Goal: Information Seeking & Learning: Learn about a topic

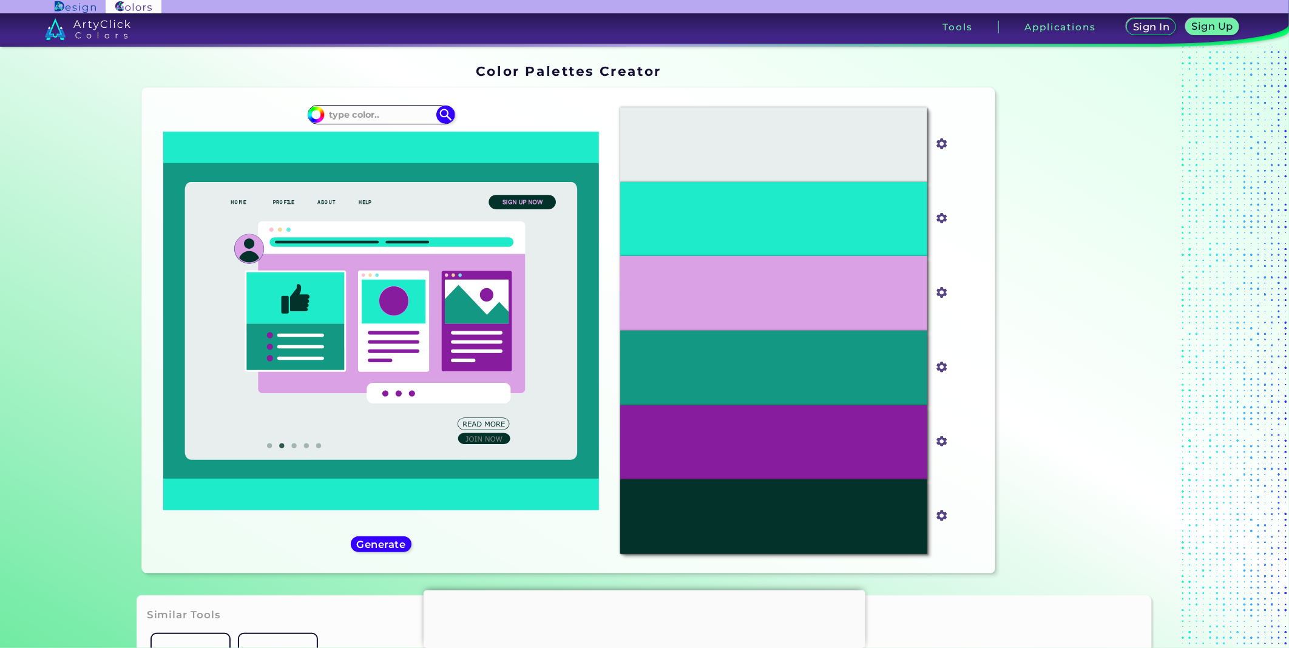
click at [646, 590] on div at bounding box center [645, 590] width 442 height 0
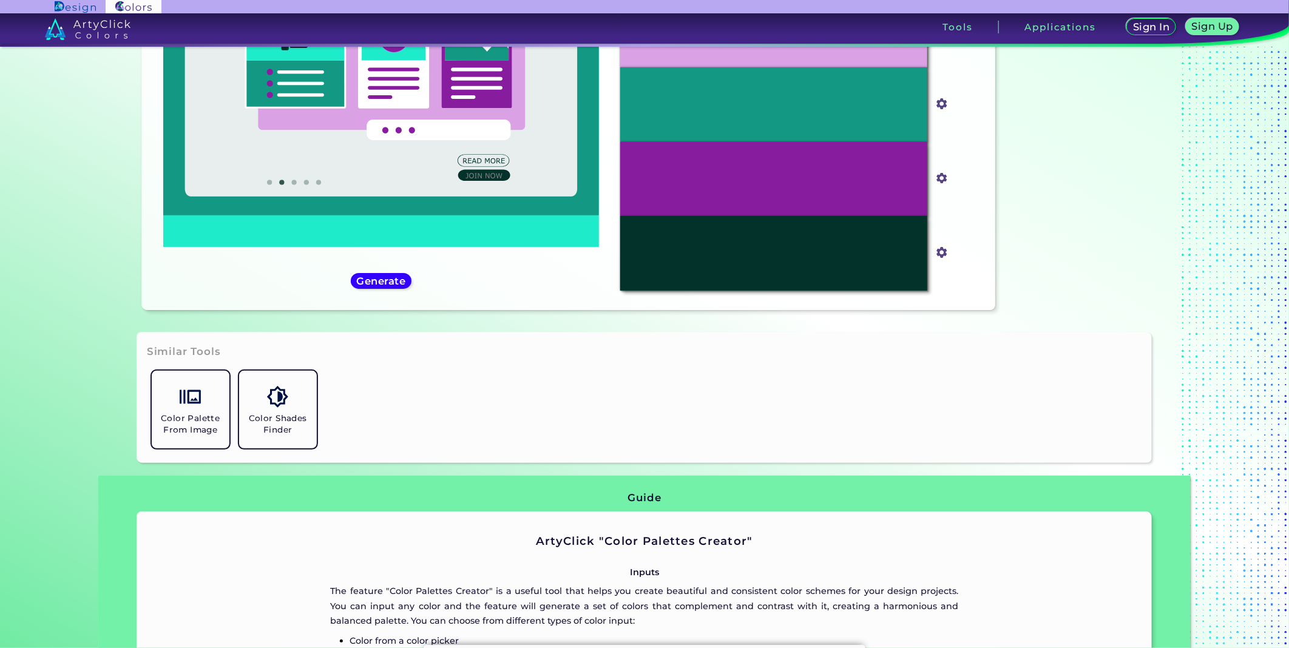
scroll to position [269, 0]
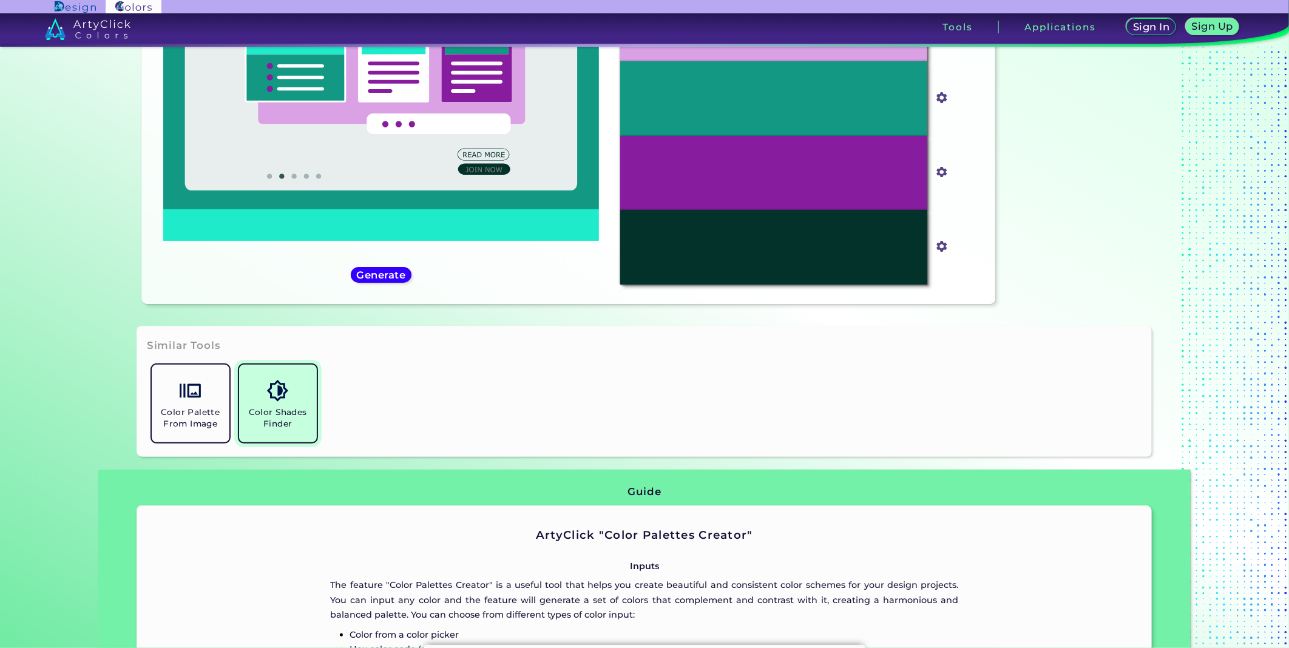
click at [262, 415] on h5 "Color Shades Finder" at bounding box center [278, 418] width 68 height 23
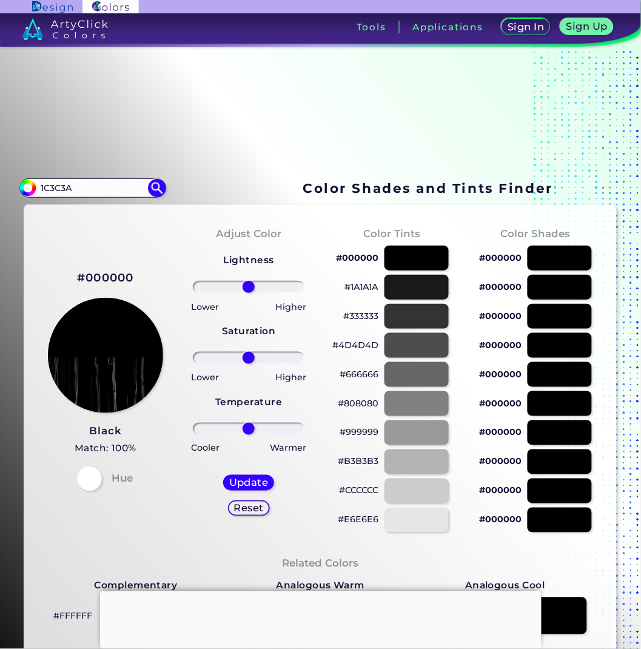
scroll to position [67, 0]
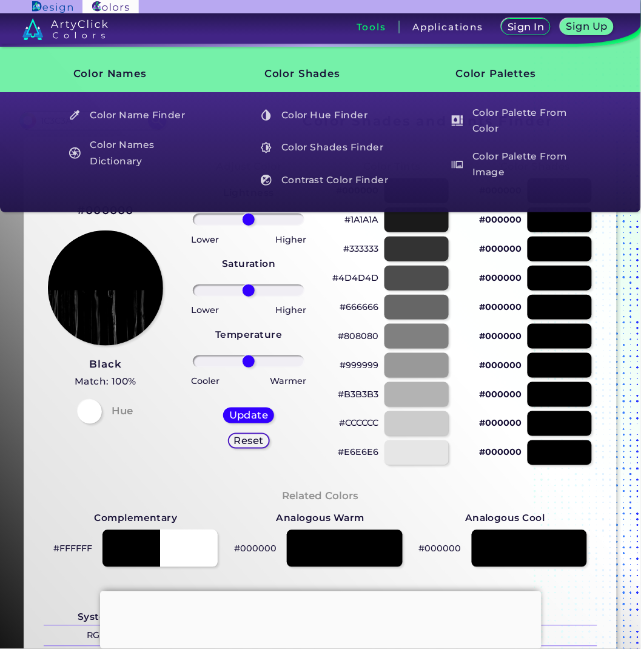
click at [161, 240] on div at bounding box center [105, 288] width 115 height 115
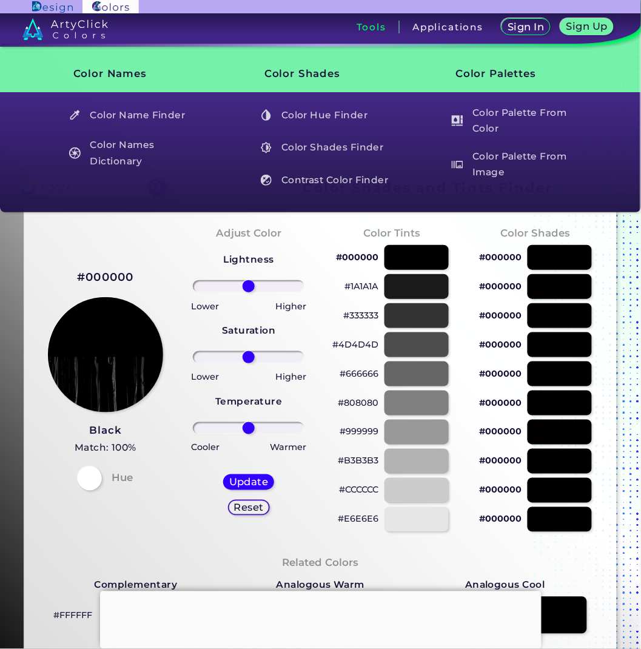
scroll to position [0, 0]
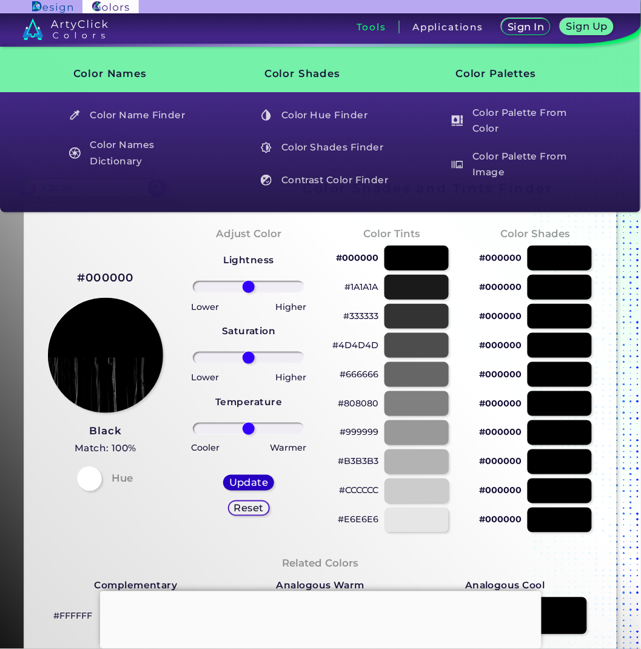
click at [260, 484] on h5 "Update" at bounding box center [249, 482] width 36 height 9
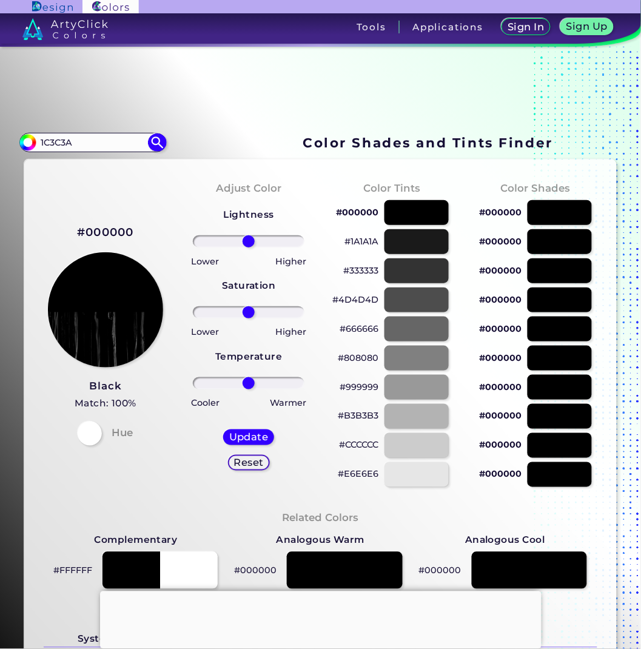
scroll to position [67, 0]
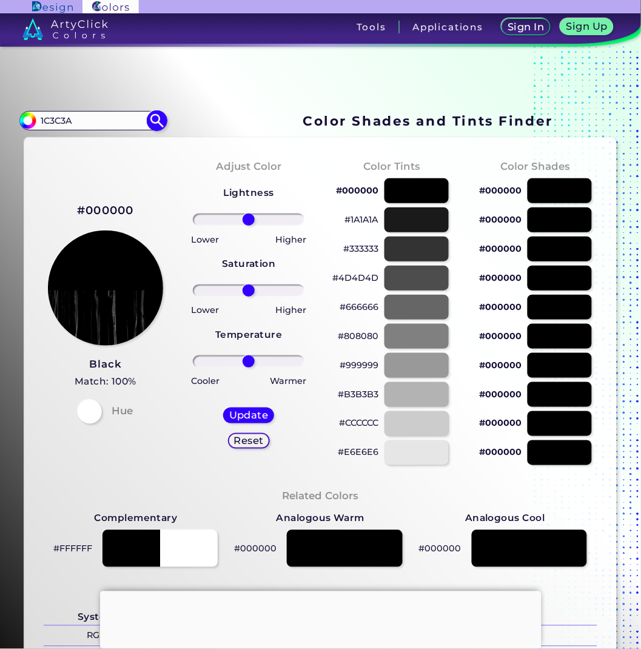
drag, startPoint x: 81, startPoint y: 118, endPoint x: 25, endPoint y: 118, distance: 55.8
click at [25, 118] on div "#000000 1C3C3A Acadia ◉ Acid Green ◉ Aero Blue ◉ Alabaster ◉ Albescent White ◉ …" at bounding box center [92, 120] width 147 height 19
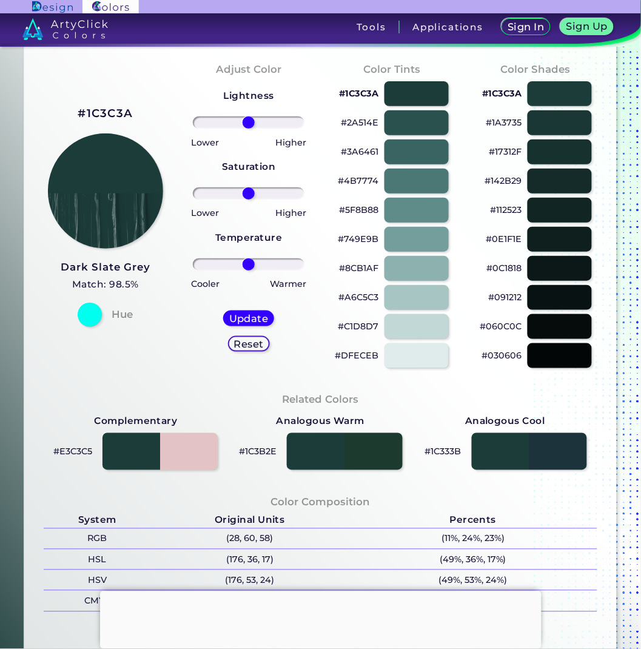
scroll to position [135, 0]
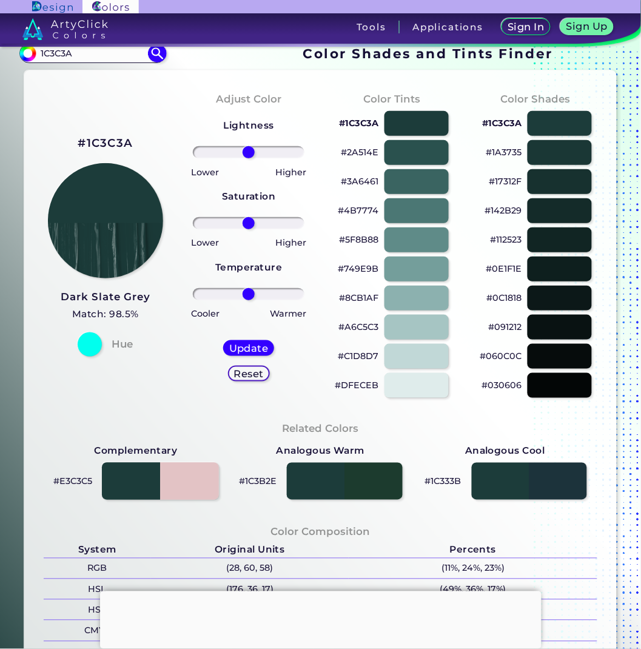
click at [197, 490] on div at bounding box center [160, 482] width 117 height 38
type input "#e3c3c5"
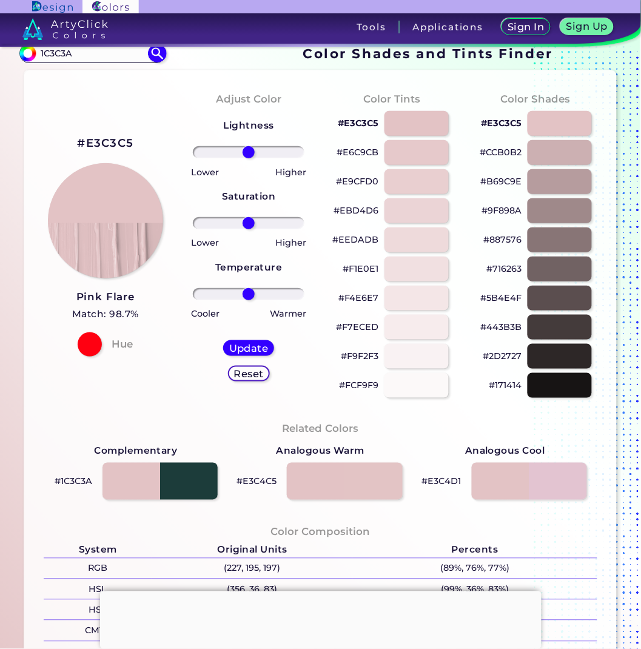
click at [107, 143] on h2 "#E3C3C5" at bounding box center [105, 143] width 56 height 16
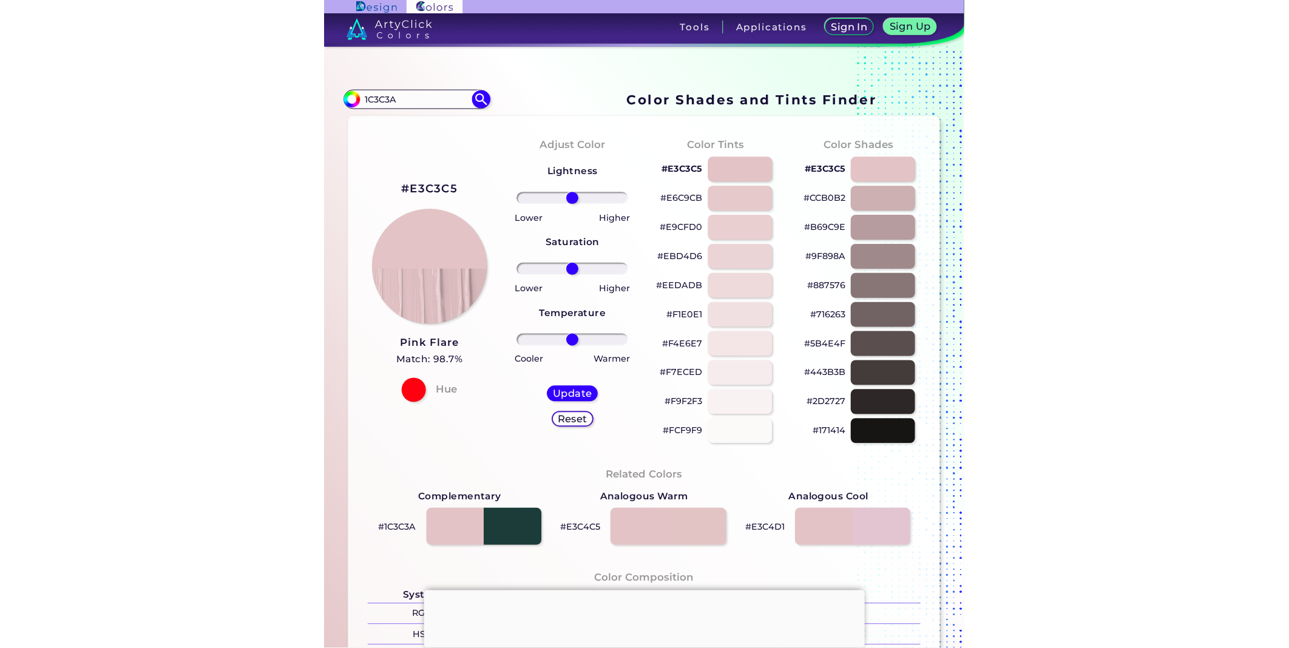
scroll to position [85, 0]
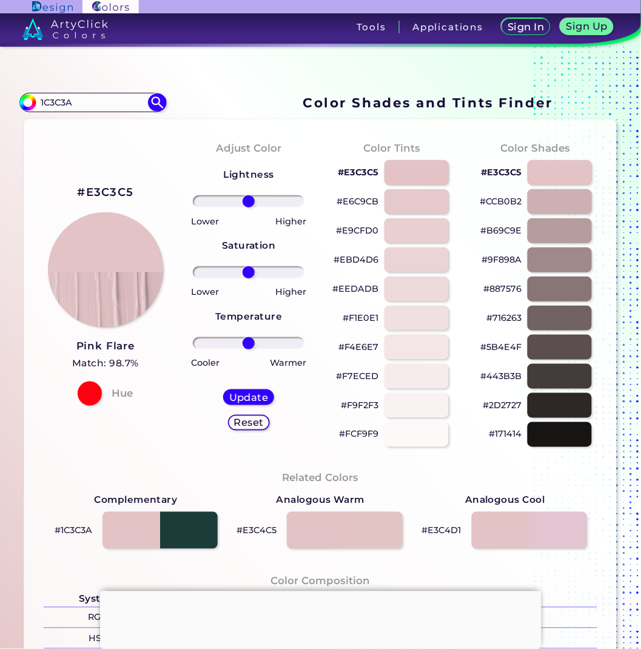
drag, startPoint x: 117, startPoint y: 58, endPoint x: -3, endPoint y: 59, distance: 120.2
click at [0, 59] on html "Sign In Sign Up My Profile My Details Color Palettes Sign Out Tools Application…" at bounding box center [320, 361] width 641 height 722
paste input "57ABA6"
type input "57ABA6"
type input "#000000"
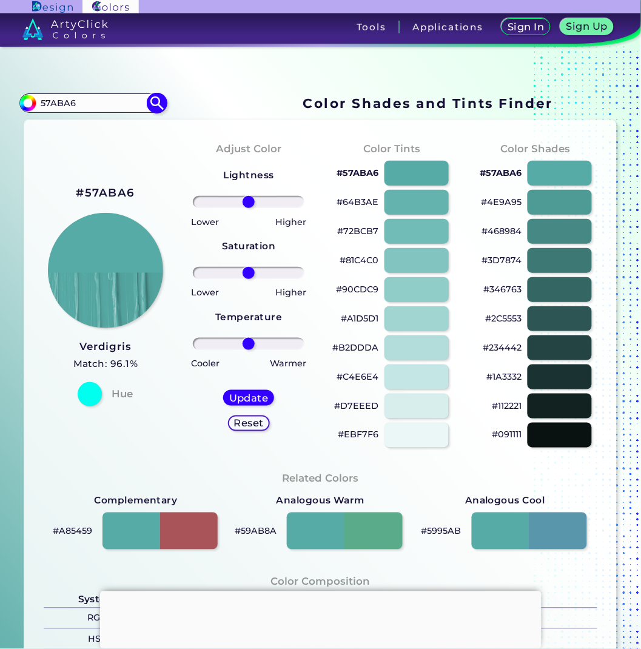
drag, startPoint x: 88, startPoint y: 100, endPoint x: 20, endPoint y: 101, distance: 68.0
click at [20, 101] on div "#000000 57ABA6 Acadia ◉ Acid Green ◉ Aero Blue ◉ Alabaster ◉ Albescent White ◉ …" at bounding box center [92, 102] width 147 height 19
paste input "417D78"
type input "417D78"
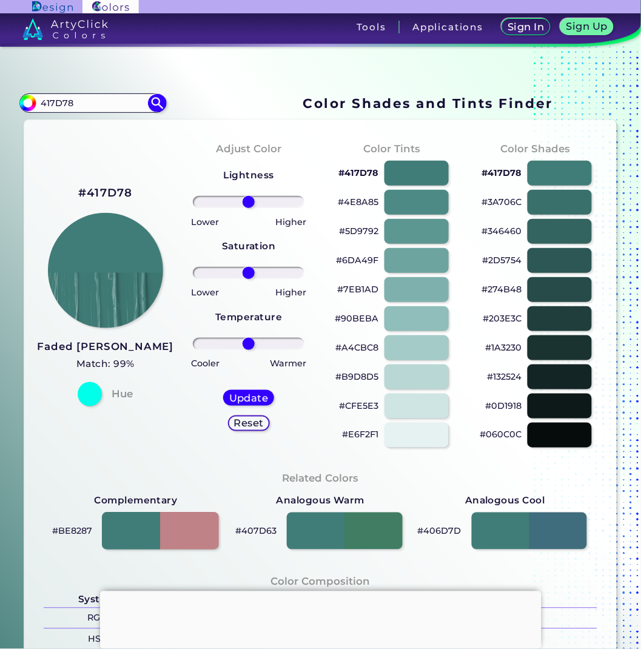
click at [192, 526] on div at bounding box center [160, 532] width 117 height 38
type input "#be8287"
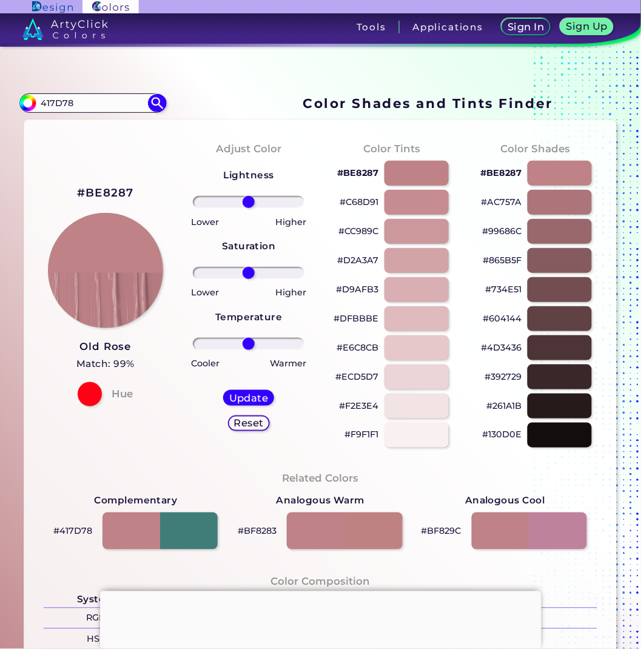
click at [104, 195] on h2 "#BE8287" at bounding box center [105, 193] width 57 height 16
click at [323, 317] on div "Color Tints #BE8287 #C68D91 #CC989C #D2A3A7 #D9AFB3 #DFBBBE #E6C8CB #ECD5D7 #F2…" at bounding box center [391, 295] width 143 height 330
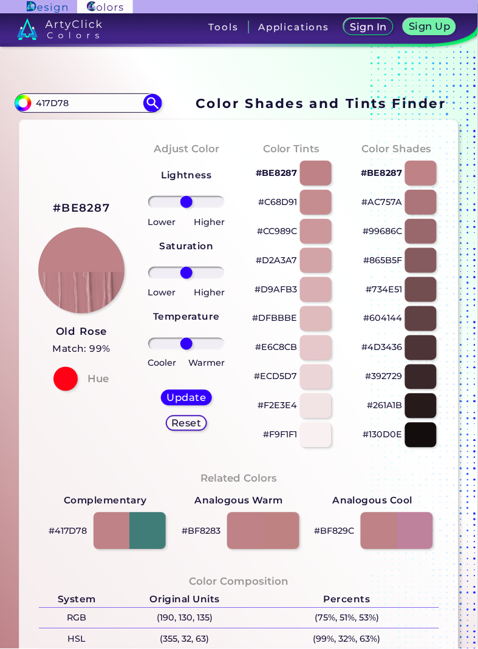
drag, startPoint x: 458, startPoint y: 365, endPoint x: 501, endPoint y: 365, distance: 42.5
click at [478, 365] on html "Sign In Sign Up My Profile My Details Color Palettes Sign Out Tools Application…" at bounding box center [239, 324] width 478 height 649
drag, startPoint x: 90, startPoint y: 101, endPoint x: 8, endPoint y: 101, distance: 81.9
click at [8, 101] on div "Color Shades Finder #be8287 417D78 Acadia ◉ Acid Green ◉ Aero Blue ◉ Alabaster …" at bounding box center [239, 470] width 478 height 1016
paste input "1C3C3A"
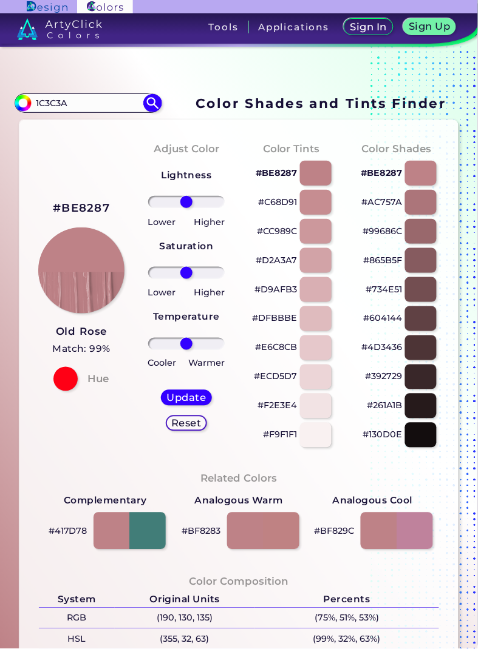
type input "1C3C3A"
type input "#000000"
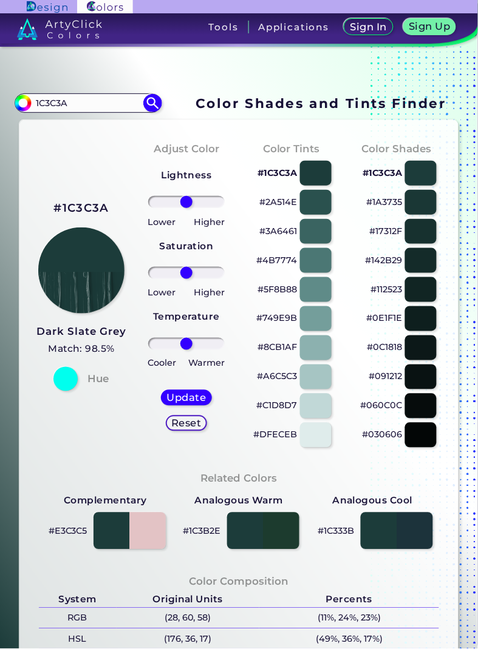
drag, startPoint x: 274, startPoint y: 319, endPoint x: 283, endPoint y: 313, distance: 10.6
click at [274, 319] on p "#749E9B" at bounding box center [276, 318] width 41 height 15
drag, startPoint x: 87, startPoint y: 108, endPoint x: -3, endPoint y: 100, distance: 90.2
click at [0, 100] on html "Sign In Sign Up My Profile My Details Color Palettes Sign Out Tools Application…" at bounding box center [239, 324] width 478 height 649
paste input "BD8287"
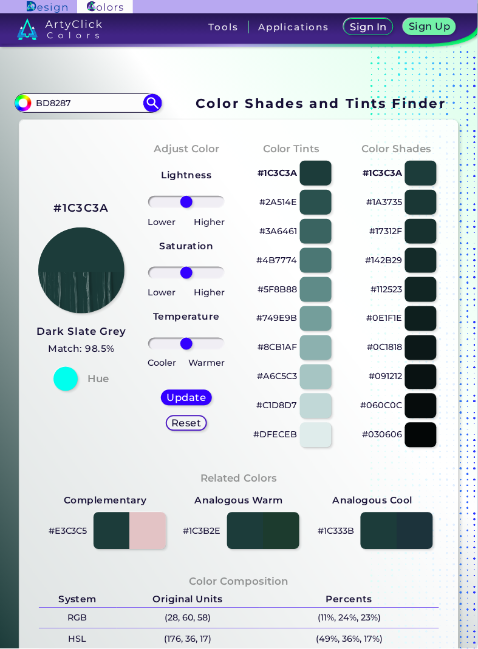
type input "BD8287"
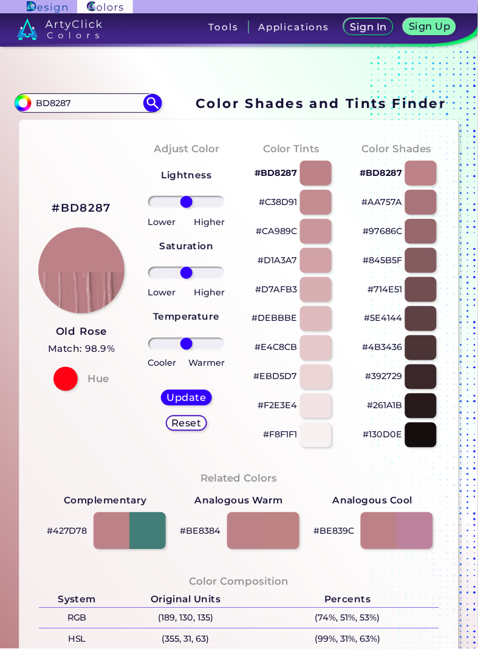
click at [273, 319] on p "#DEBBBE" at bounding box center [274, 318] width 46 height 15
click at [277, 289] on p "#D7AFB3" at bounding box center [276, 289] width 42 height 15
click at [149, 532] on div at bounding box center [129, 532] width 73 height 38
type input "#427d78"
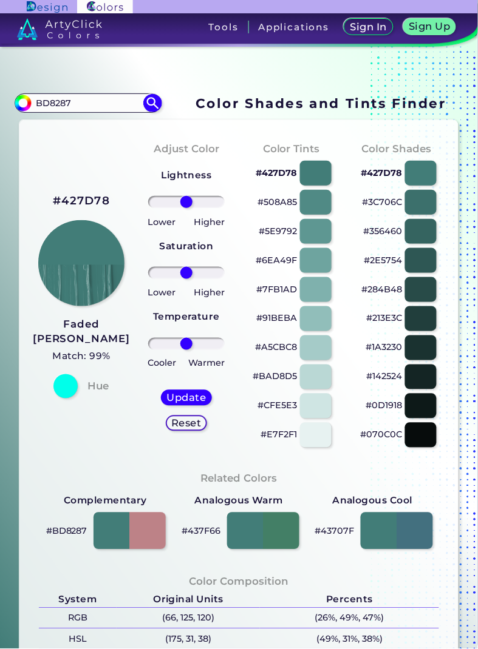
click at [87, 209] on h2 "#427D78" at bounding box center [81, 201] width 57 height 16
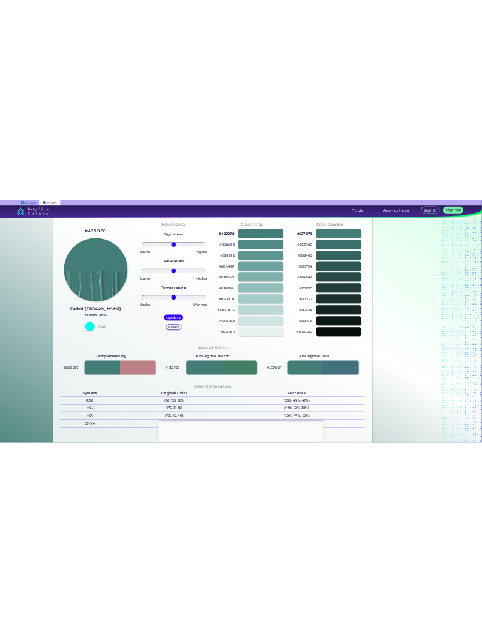
scroll to position [43, 0]
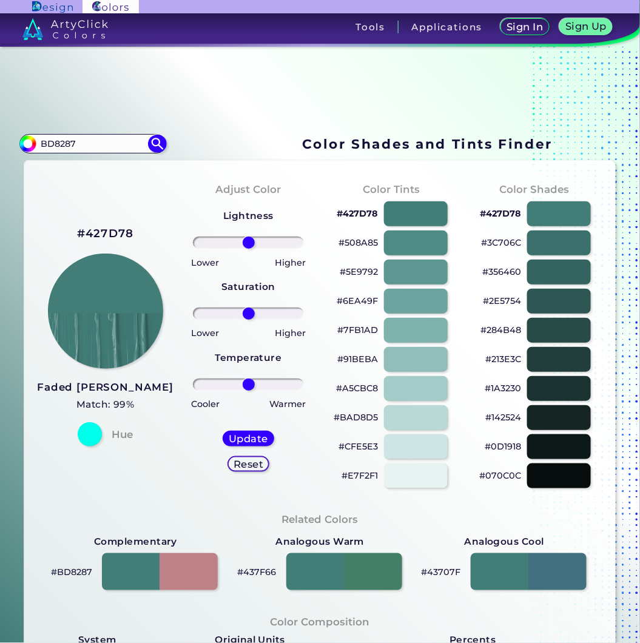
drag, startPoint x: 66, startPoint y: 143, endPoint x: 14, endPoint y: 130, distance: 53.0
click at [10, 140] on div "Color Shades Finder #427d78 BD8287 Acadia ◉ Acid Green ◉ Aero Blue ◉ Alabaster …" at bounding box center [320, 511] width 640 height 1015
paste input "D07032"
type input "D07032"
type input "#000000"
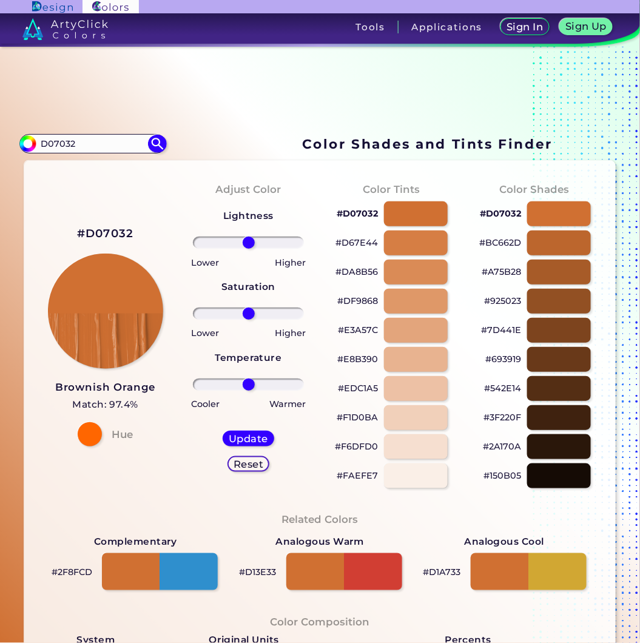
click at [361, 331] on p "#E3A57C" at bounding box center [358, 330] width 40 height 15
click at [353, 300] on p "#DF9868" at bounding box center [357, 301] width 41 height 15
click at [352, 270] on p "#DA8B56" at bounding box center [357, 272] width 42 height 15
drag, startPoint x: 102, startPoint y: 143, endPoint x: -4, endPoint y: 132, distance: 106.1
click at [0, 132] on html "Sign In Sign Up My Profile My Details Color Palettes Sign Out Tools Application…" at bounding box center [320, 321] width 640 height 643
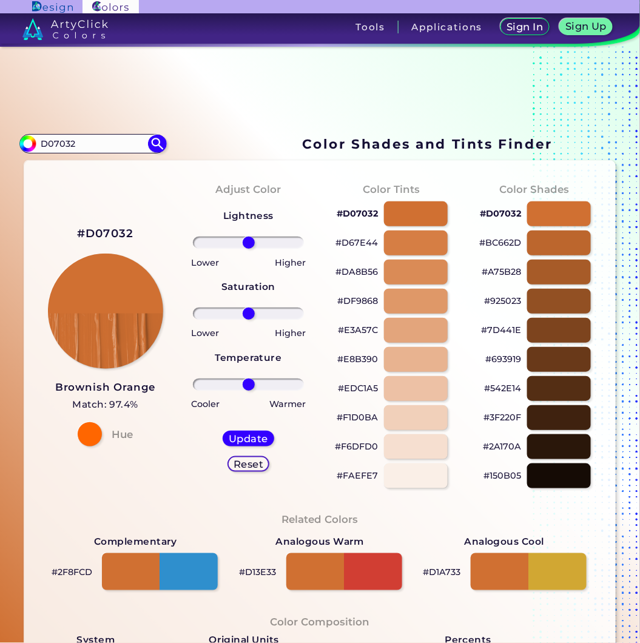
paste input "40484B"
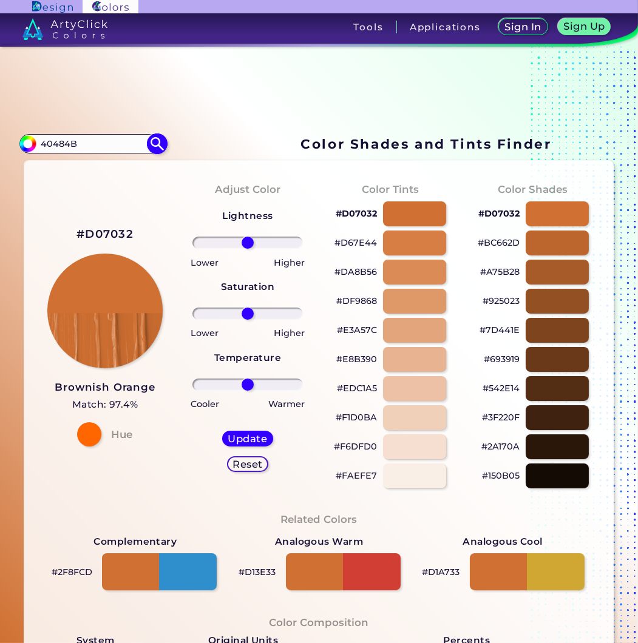
type input "40484B"
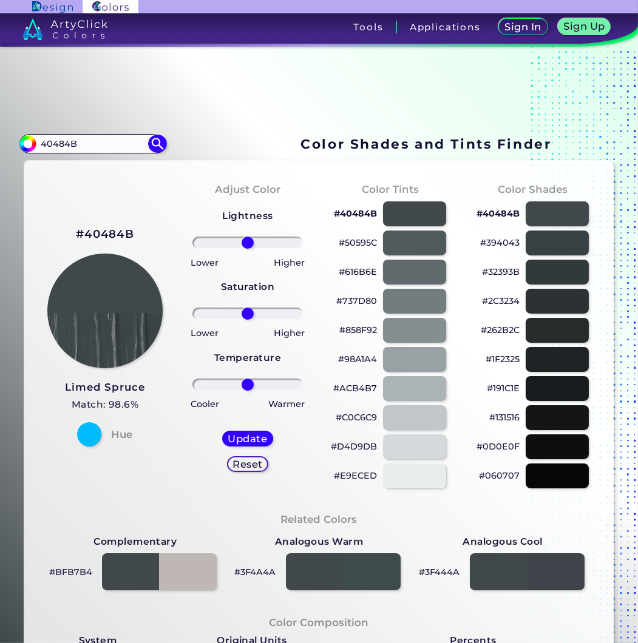
click at [353, 300] on p "#737D80" at bounding box center [356, 301] width 41 height 15
click at [357, 329] on p "#858F92" at bounding box center [358, 330] width 38 height 15
drag, startPoint x: 91, startPoint y: 142, endPoint x: -6, endPoint y: 144, distance: 97.1
click at [0, 144] on html "Sign In Sign Up My Profile My Details Color Palettes Sign Out Tools Application…" at bounding box center [319, 321] width 638 height 643
type input "#000000"
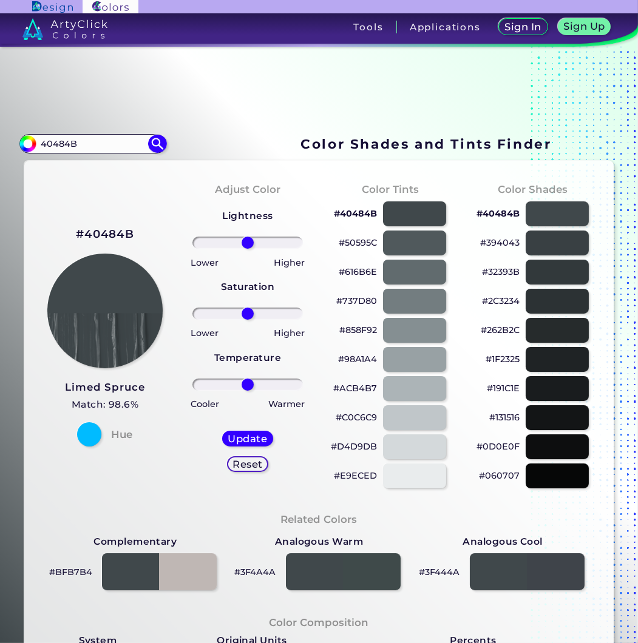
paste input "88857A"
type input "88857A"
type input "#000000"
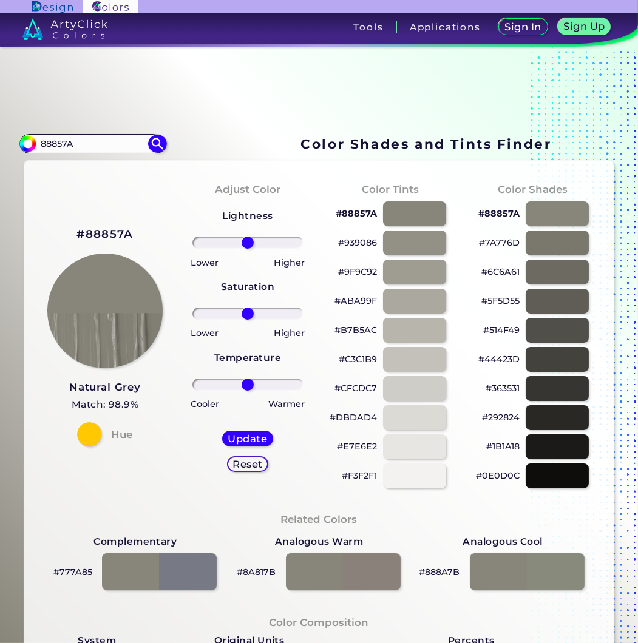
click at [354, 305] on p "#ABA99F" at bounding box center [355, 301] width 42 height 15
click at [353, 386] on p "#CFCDC7" at bounding box center [355, 388] width 42 height 15
drag, startPoint x: 353, startPoint y: 337, endPoint x: 353, endPoint y: 326, distance: 10.9
click at [353, 336] on div "#B7B5AC" at bounding box center [389, 330] width 123 height 29
drag, startPoint x: 351, startPoint y: 333, endPoint x: 371, endPoint y: 323, distance: 22.3
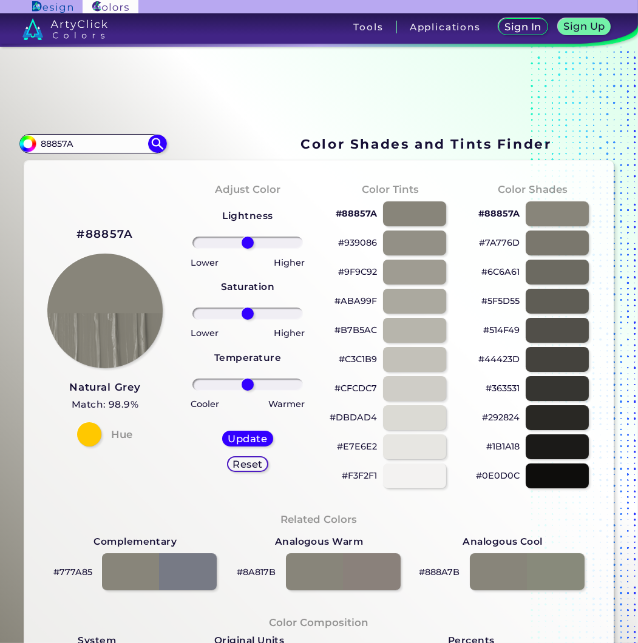
click at [351, 332] on p "#B7B5AC" at bounding box center [355, 330] width 42 height 15
drag, startPoint x: 88, startPoint y: 138, endPoint x: 41, endPoint y: 132, distance: 47.1
click at [1, 113] on div "Color Shades Finder #000000 88857A Acadia ◉ Acid Green ◉ Aero Blue ◉ Alabaster …" at bounding box center [319, 511] width 638 height 1015
paste input "5C1617"
type input "5C1617."
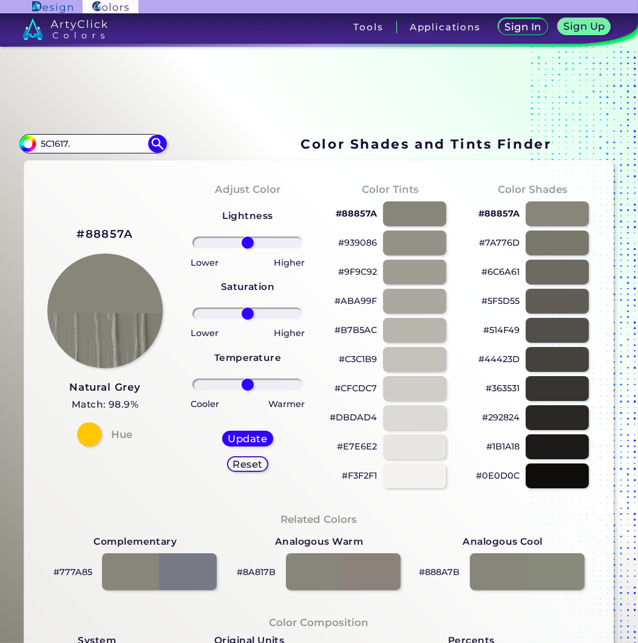
type input "#000000"
type input "5C1617"
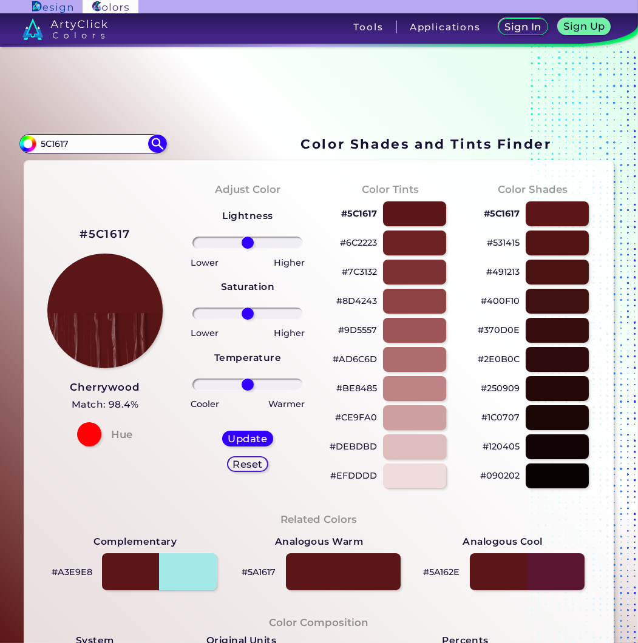
click at [357, 304] on p "#8D4243" at bounding box center [356, 301] width 41 height 15
click at [361, 358] on p "#AD6C6D" at bounding box center [355, 359] width 44 height 15
click at [360, 332] on p "#9D5557" at bounding box center [357, 330] width 39 height 15
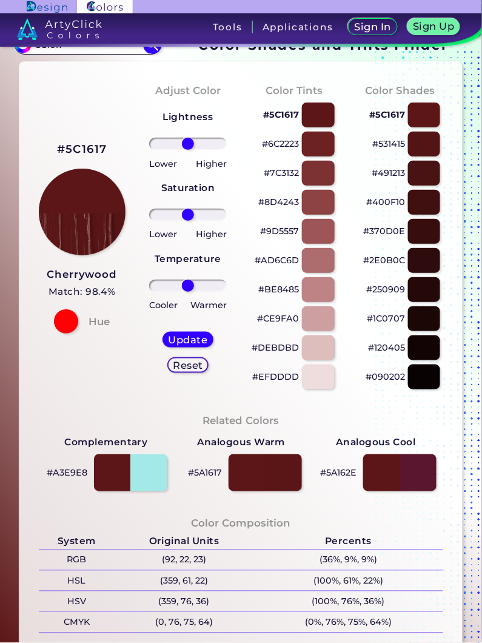
scroll to position [110, 0]
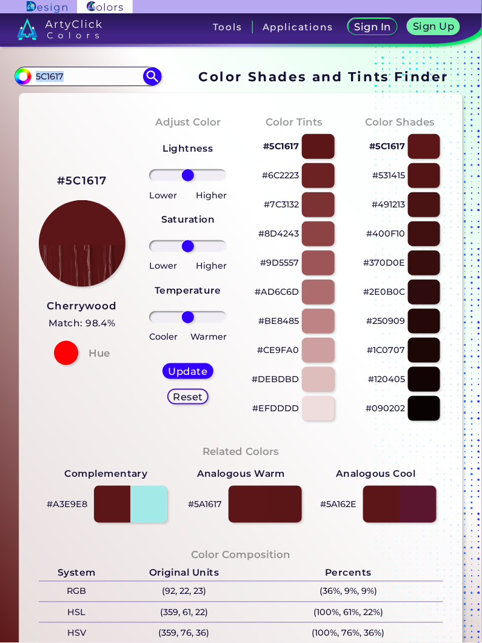
drag, startPoint x: 94, startPoint y: 66, endPoint x: 0, endPoint y: 73, distance: 94.4
click at [0, 73] on div "Color Shades Finder #000000 5C1617 Acadia ◉ Acid Green ◉ Aero Blue ◉ Alabaster …" at bounding box center [241, 443] width 482 height 1015
type input "#000000"
click at [180, 112] on div "Adjust Color Lightness Saturation Temperature Lower Higher Lower Higher Cooler …" at bounding box center [188, 268] width 106 height 330
drag, startPoint x: 71, startPoint y: 74, endPoint x: 0, endPoint y: 77, distance: 71.1
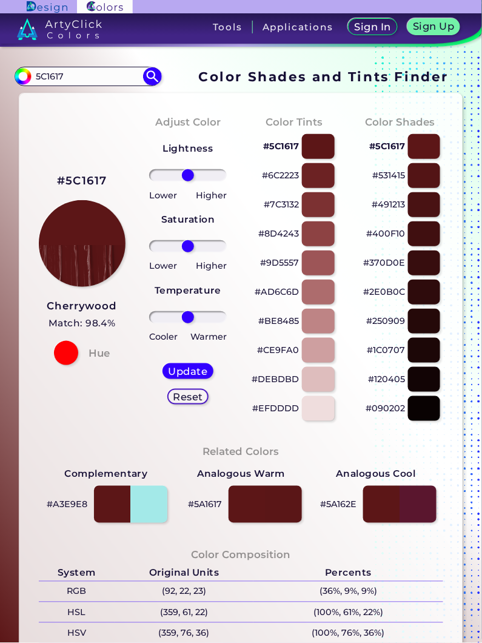
click at [0, 77] on div "Color Shades Finder #000000 5C1617 Acadia ◉ Acid Green ◉ Aero Blue ◉ Alabaster …" at bounding box center [241, 443] width 482 height 1015
paste input "11263B"
type input "11263B"
type input "#000000"
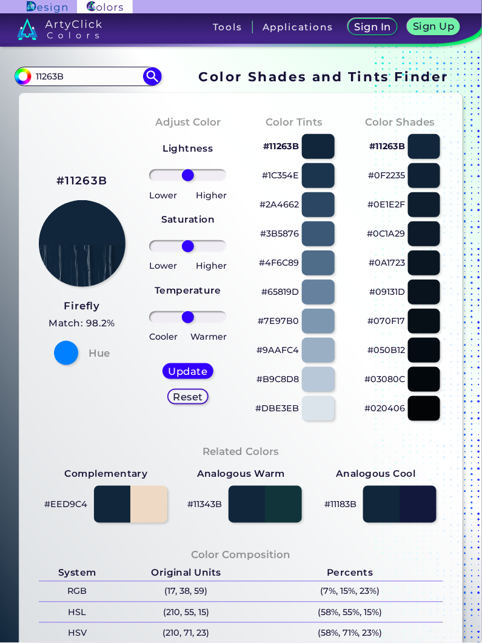
click at [277, 379] on p "#B9C8D8" at bounding box center [278, 379] width 42 height 15
click at [282, 411] on p "#DBE3EB" at bounding box center [278, 408] width 44 height 15
drag, startPoint x: 75, startPoint y: 70, endPoint x: 4, endPoint y: 81, distance: 71.7
click at [2, 81] on div "Color Shades Finder #000000 11263B Acadia ◉ Acid Green ◉ Aero Blue ◉ Alabaster …" at bounding box center [241, 443] width 482 height 1015
paste input "5C1617"
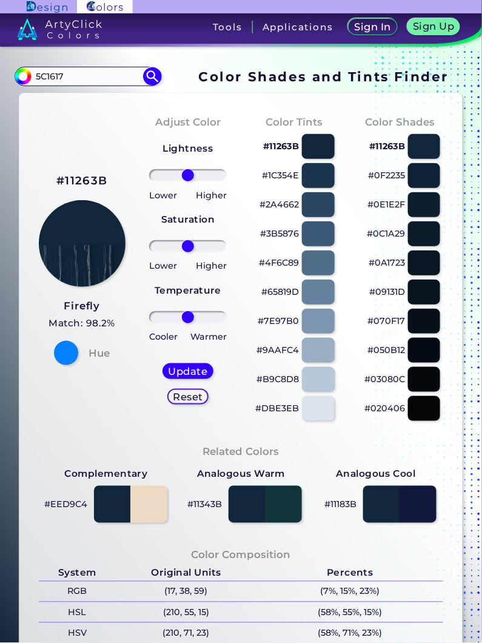
type input "5C1617"
type input "#000000"
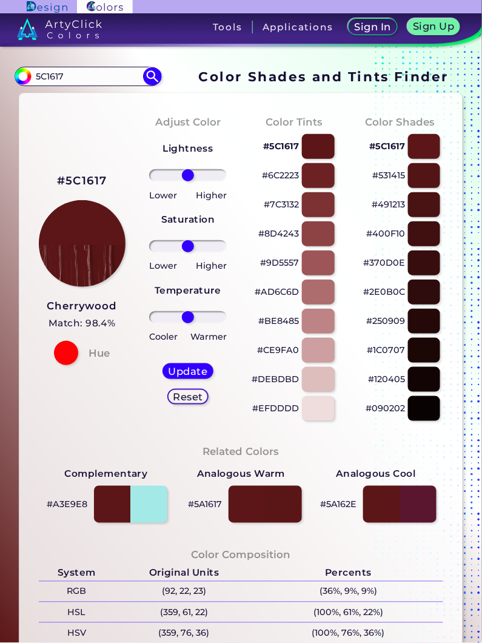
click at [271, 379] on p "#DEBDBD" at bounding box center [275, 379] width 47 height 15
click at [87, 178] on h2 "#5C1617" at bounding box center [82, 181] width 50 height 16
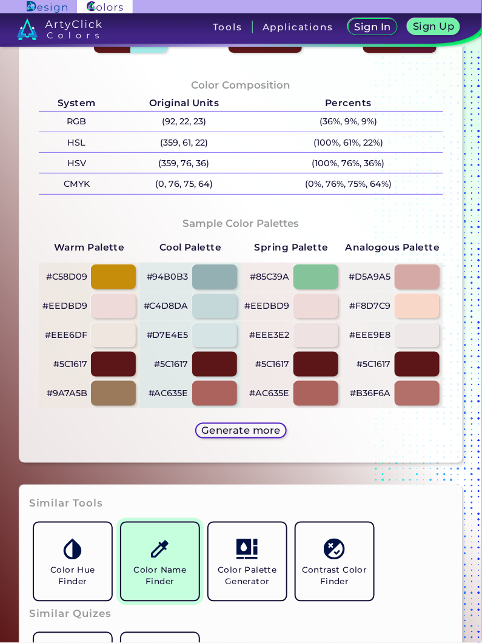
scroll to position [583, 0]
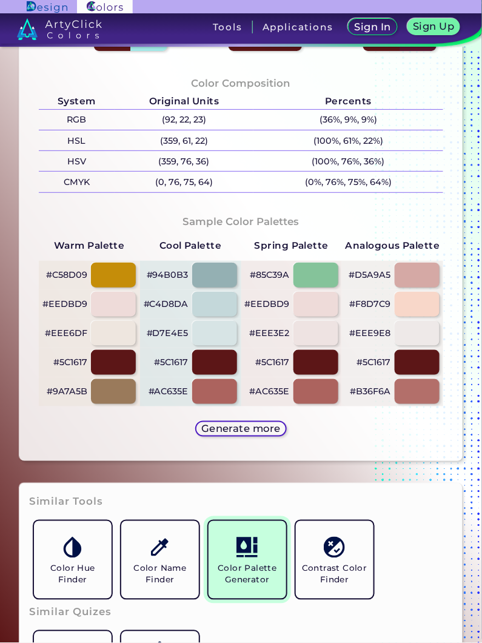
click at [254, 578] on h5 "Color Palette Generator" at bounding box center [248, 574] width 68 height 23
